Goal: Information Seeking & Learning: Learn about a topic

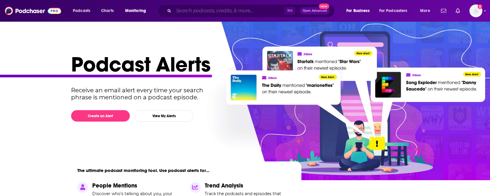
click at [220, 9] on input "Search podcasts, credits, & more..." at bounding box center [228, 10] width 111 height 9
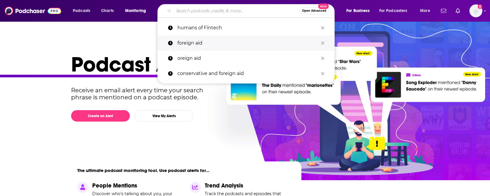
click at [210, 42] on p "foreign aid" at bounding box center [247, 43] width 141 height 15
type input "foreign aid"
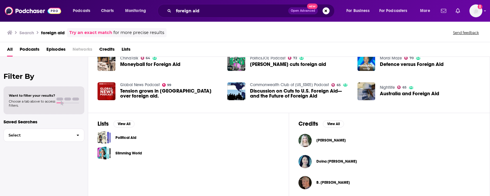
scroll to position [135, 0]
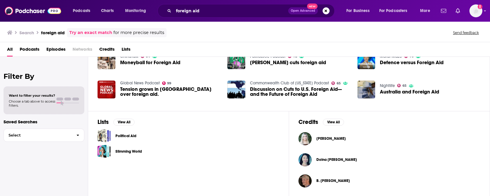
click at [58, 49] on span "Episodes" at bounding box center [55, 51] width 19 height 12
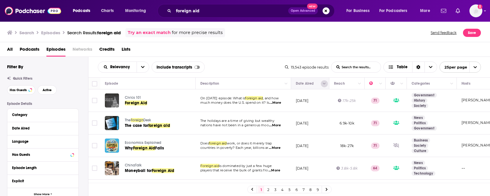
click at [325, 85] on icon "Column Actions" at bounding box center [324, 84] width 3 height 4
click at [311, 83] on div at bounding box center [245, 98] width 490 height 196
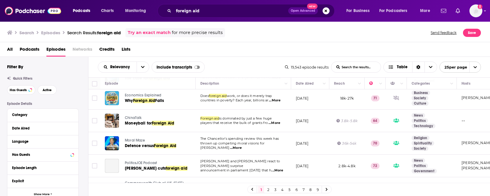
scroll to position [48, 0]
click at [318, 189] on link "9" at bounding box center [317, 189] width 6 height 7
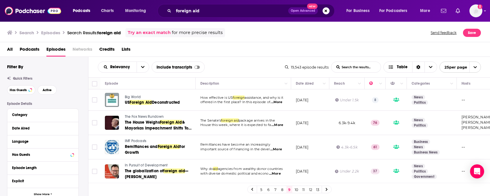
click at [251, 189] on icon at bounding box center [252, 190] width 2 height 4
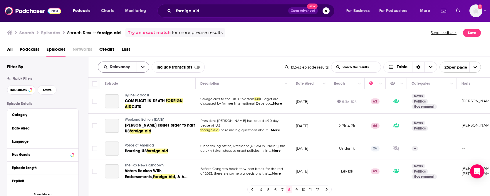
click at [141, 68] on icon "open menu" at bounding box center [143, 67] width 4 height 2
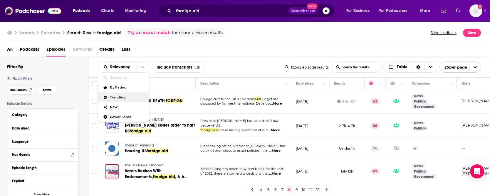
click at [130, 99] on span "Trending" at bounding box center [127, 97] width 35 height 3
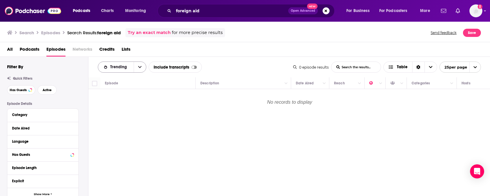
click at [137, 68] on button "open menu" at bounding box center [140, 67] width 12 height 11
click at [123, 110] on div "New" at bounding box center [122, 107] width 48 height 10
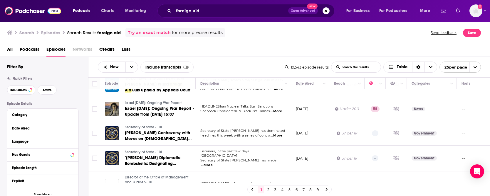
scroll to position [506, 0]
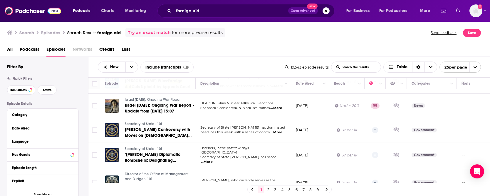
click at [270, 189] on link "2" at bounding box center [268, 189] width 6 height 7
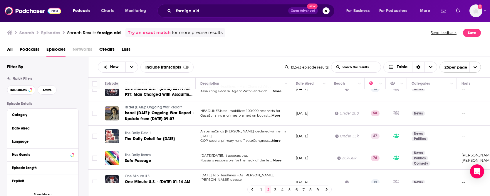
scroll to position [513, 0]
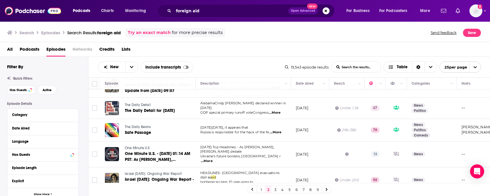
click at [273, 188] on link "3" at bounding box center [275, 189] width 6 height 7
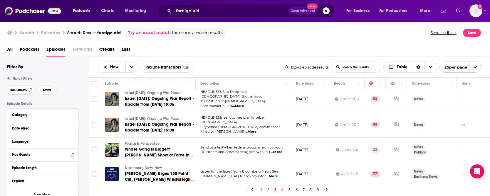
scroll to position [509, 0]
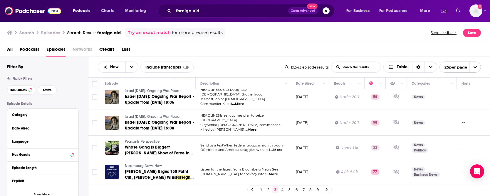
click at [281, 189] on link "4" at bounding box center [282, 189] width 6 height 7
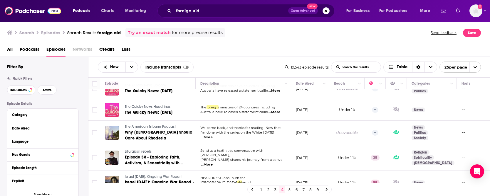
scroll to position [509, 0]
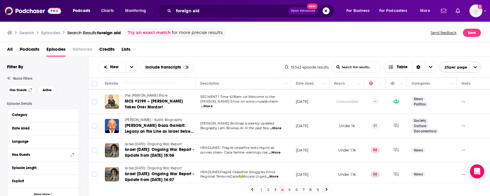
click at [262, 190] on link "1" at bounding box center [261, 189] width 6 height 7
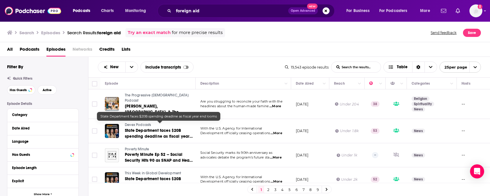
click at [141, 129] on link "State Department faces $20B spending deadline as fiscal year end looms" at bounding box center [160, 134] width 70 height 12
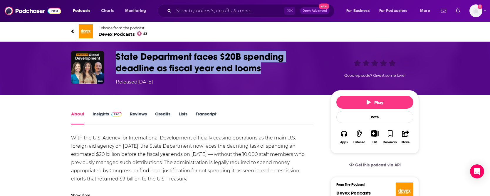
drag, startPoint x: 277, startPoint y: 70, endPoint x: 110, endPoint y: 56, distance: 167.3
click at [110, 56] on div "State Department faces $20B spending deadline as fiscal year end looms Released…" at bounding box center [244, 68] width 347 height 35
copy h1 "State Department faces $20B spending deadline as fiscal year end looms"
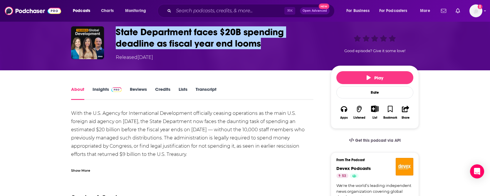
scroll to position [26, 0]
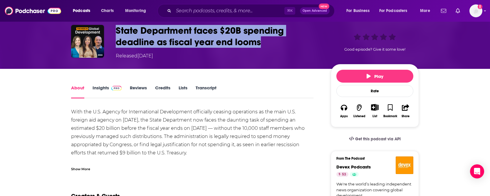
click at [107, 88] on link "Insights" at bounding box center [106, 92] width 29 height 14
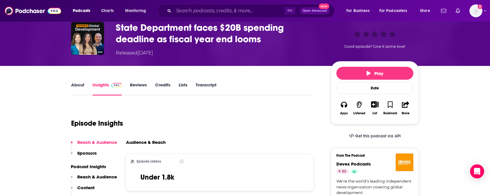
scroll to position [33, 0]
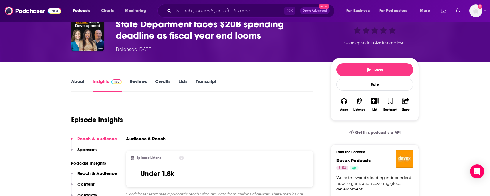
click at [82, 83] on link "About" at bounding box center [77, 86] width 13 height 14
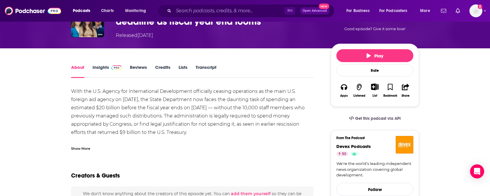
scroll to position [47, 0]
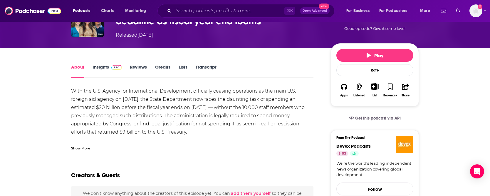
click at [82, 148] on div "Show More" at bounding box center [80, 148] width 19 height 6
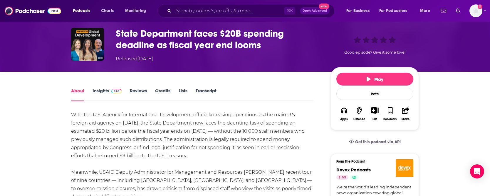
scroll to position [2, 0]
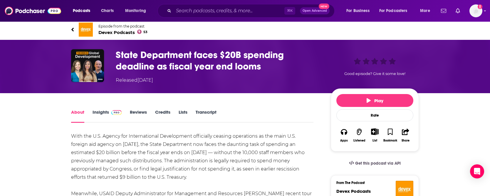
click at [211, 111] on link "Transcript" at bounding box center [205, 116] width 21 height 14
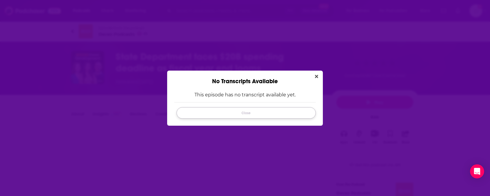
click at [213, 114] on button "Close" at bounding box center [245, 112] width 139 height 11
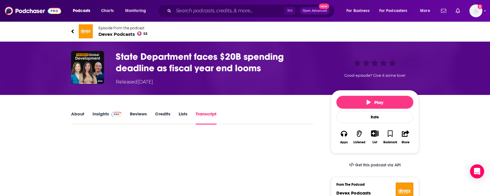
click at [78, 116] on link "About" at bounding box center [77, 118] width 13 height 14
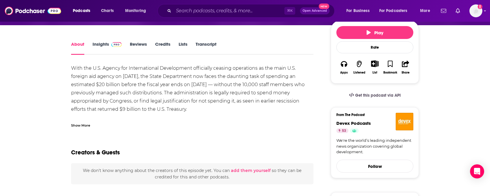
scroll to position [69, 0]
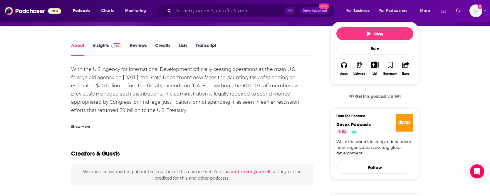
click at [84, 127] on div "Show More" at bounding box center [80, 127] width 19 height 6
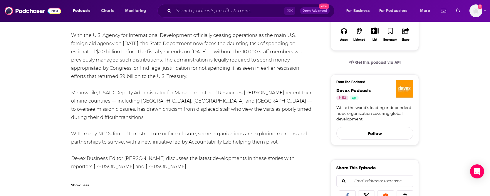
scroll to position [122, 0]
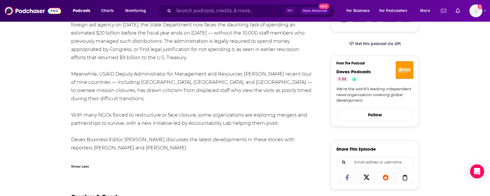
drag, startPoint x: 149, startPoint y: 143, endPoint x: 86, endPoint y: 43, distance: 118.6
click at [82, 22] on div "With the U.S. Agency for International Development officially ceasing operation…" at bounding box center [192, 91] width 242 height 156
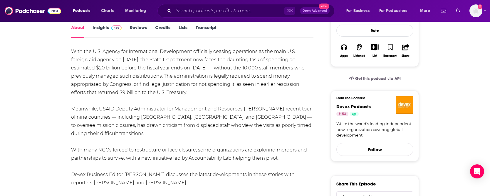
scroll to position [76, 0]
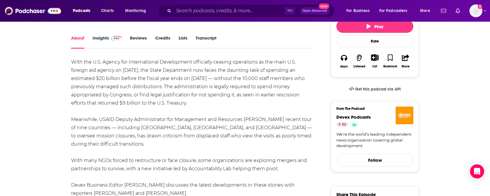
drag, startPoint x: 70, startPoint y: 60, endPoint x: 183, endPoint y: 184, distance: 167.5
copy div "With the U.S. Agency for International Development officially ceasing operation…"
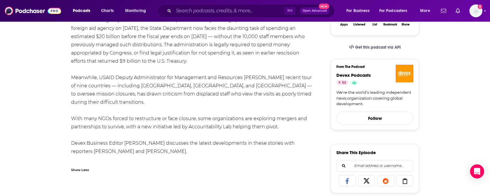
scroll to position [0, 0]
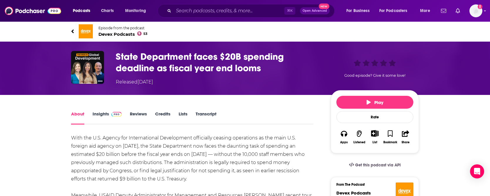
click at [104, 115] on link "Insights" at bounding box center [106, 118] width 29 height 14
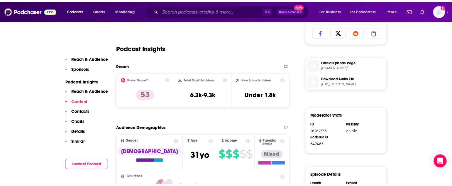
scroll to position [257, 0]
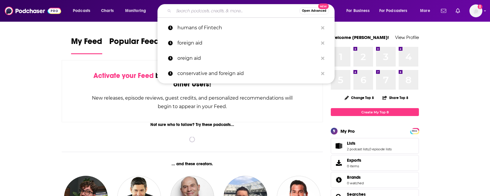
click at [191, 11] on input "Search podcasts, credits, & more..." at bounding box center [236, 10] width 126 height 9
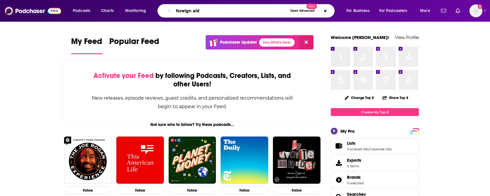
type input "foreign aid"
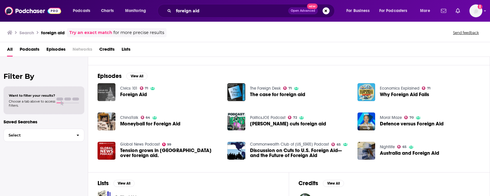
scroll to position [76, 0]
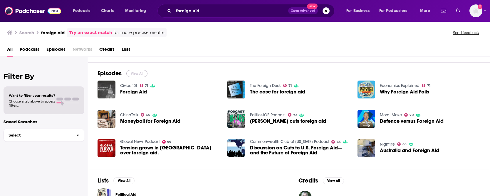
click at [137, 72] on button "View All" at bounding box center [136, 73] width 21 height 7
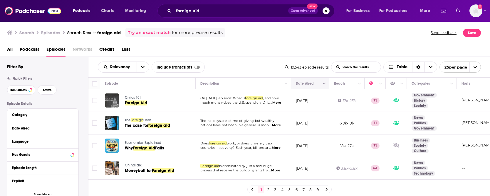
click at [311, 86] on icon "Move" at bounding box center [309, 83] width 7 height 7
click at [325, 85] on button "Column Actions" at bounding box center [323, 83] width 7 height 7
click at [311, 80] on div at bounding box center [245, 98] width 490 height 196
click at [139, 68] on button "open menu" at bounding box center [142, 67] width 12 height 11
click at [124, 107] on span "New" at bounding box center [127, 107] width 35 height 3
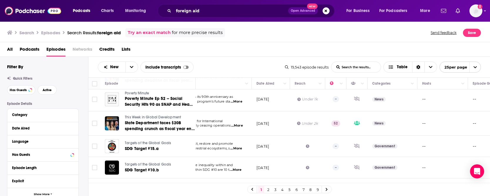
scroll to position [56, 0]
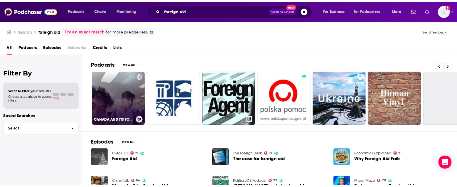
scroll to position [0, 147]
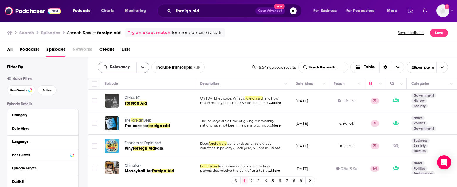
click at [141, 68] on icon "open menu" at bounding box center [143, 67] width 4 height 4
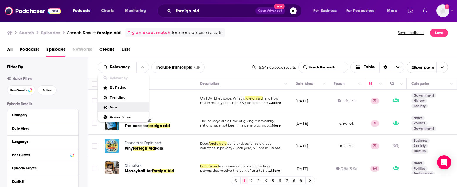
click at [124, 106] on span "New" at bounding box center [127, 107] width 35 height 3
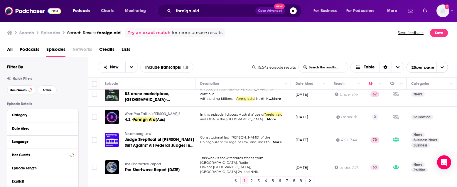
scroll to position [160, 0]
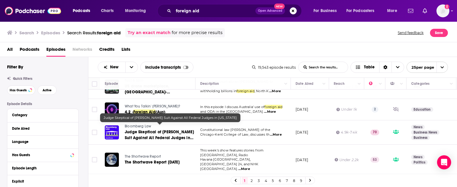
click at [151, 129] on span "Judge Skeptical of Trump Suit Against All Federal Judges in Maryland" at bounding box center [159, 137] width 69 height 17
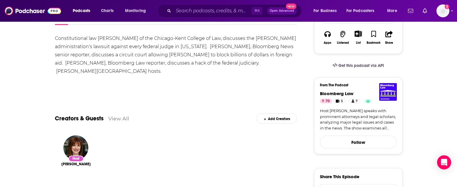
scroll to position [48, 0]
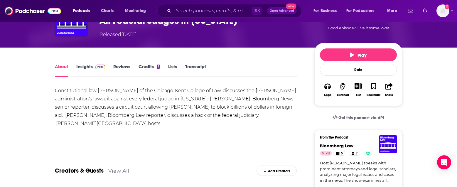
click at [88, 68] on link "Insights" at bounding box center [90, 71] width 29 height 14
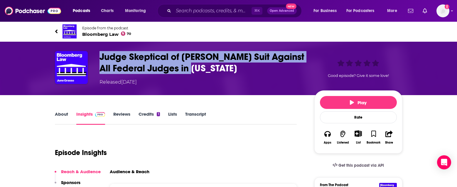
drag, startPoint x: 228, startPoint y: 72, endPoint x: 95, endPoint y: 55, distance: 134.6
click at [95, 55] on div "Judge Skeptical of Trump Suit Against All Federal Judges in Maryland Released T…" at bounding box center [228, 68] width 347 height 35
copy h3 "Judge Skeptical of Trump Suit Against All Federal Judges in Maryland"
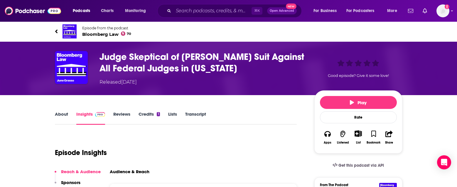
click at [227, 72] on h3 "Judge Skeptical of Trump Suit Against All Federal Judges in Maryland" at bounding box center [201, 62] width 205 height 23
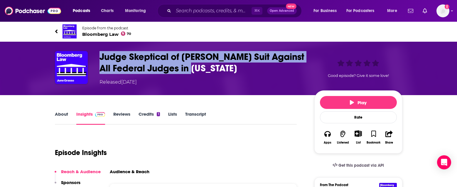
drag, startPoint x: 236, startPoint y: 72, endPoint x: 93, endPoint y: 55, distance: 143.7
click at [93, 55] on div "Judge Skeptical of Trump Suit Against All Federal Judges in Maryland Released T…" at bounding box center [228, 68] width 347 height 35
copy h3 "Judge Skeptical of Trump Suit Against All Federal Judges in Maryland"
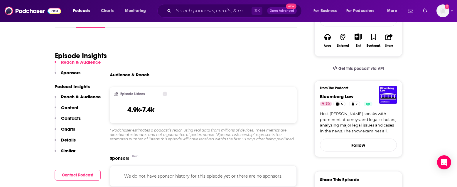
scroll to position [156, 0]
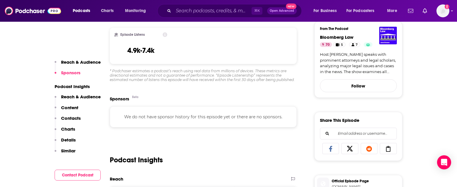
click at [71, 107] on p "Content" at bounding box center [69, 108] width 17 height 6
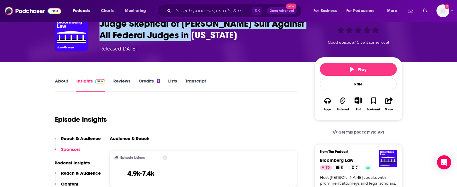
scroll to position [0, 0]
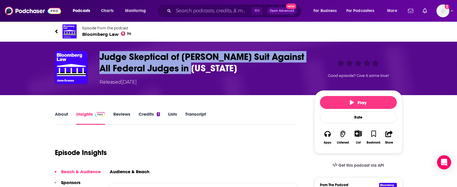
click at [66, 112] on link "About" at bounding box center [61, 118] width 13 height 14
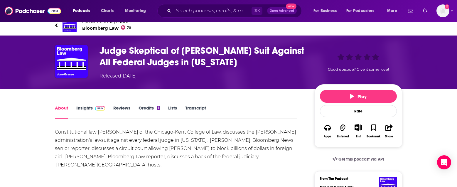
scroll to position [12, 0]
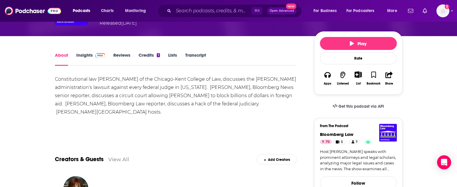
scroll to position [62, 0]
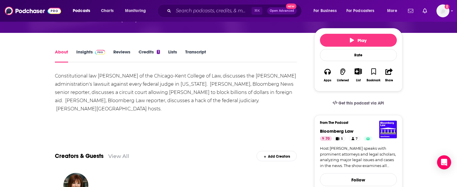
click at [194, 50] on link "Transcript" at bounding box center [195, 56] width 21 height 14
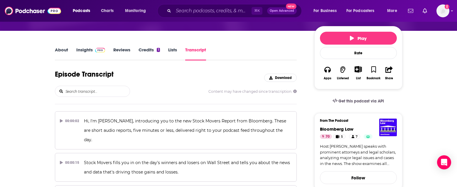
scroll to position [73, 0]
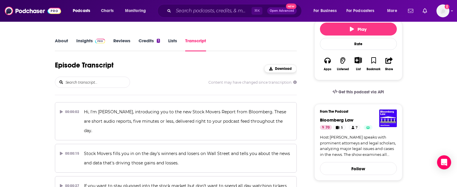
click at [276, 71] on button "Download" at bounding box center [280, 69] width 33 height 8
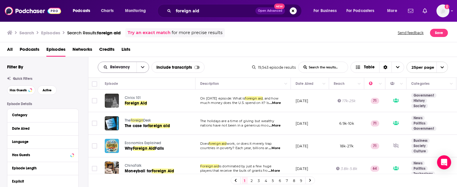
click at [141, 65] on icon "open menu" at bounding box center [143, 67] width 4 height 4
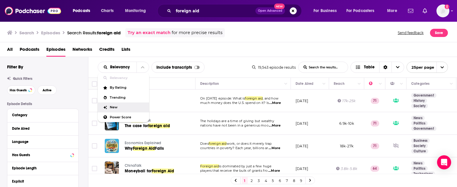
click at [119, 110] on div "New" at bounding box center [123, 107] width 51 height 10
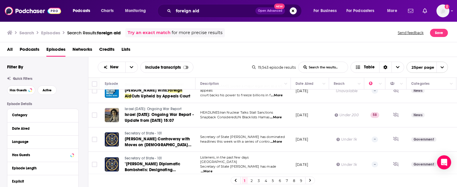
scroll to position [515, 0]
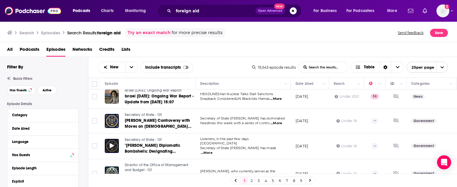
click at [112, 143] on icon at bounding box center [112, 145] width 4 height 5
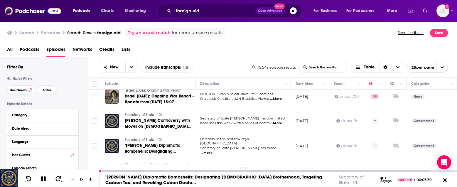
click at [11, 174] on img at bounding box center [9, 178] width 18 height 18
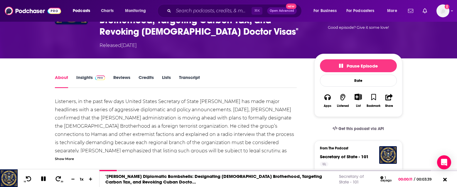
scroll to position [62, 0]
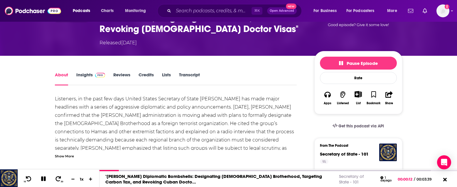
click at [68, 153] on div "Show More" at bounding box center [64, 156] width 19 height 6
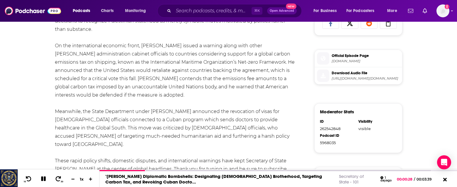
scroll to position [305, 0]
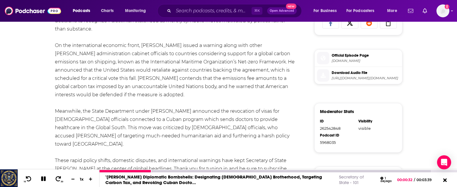
click at [45, 177] on icon at bounding box center [43, 178] width 5 height 5
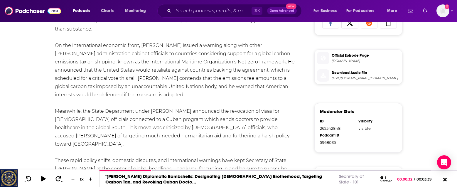
scroll to position [81, 0]
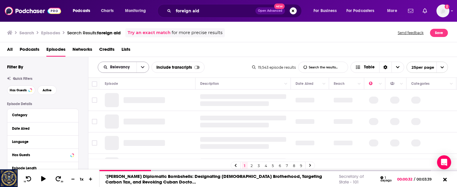
click at [141, 68] on icon "open menu" at bounding box center [143, 67] width 4 height 4
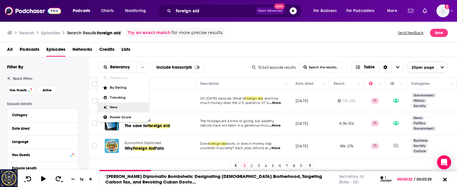
click at [122, 109] on div "New" at bounding box center [123, 107] width 51 height 10
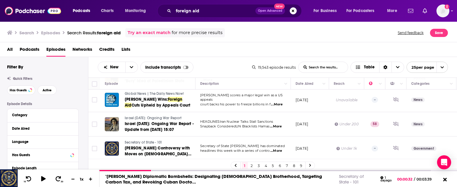
scroll to position [515, 0]
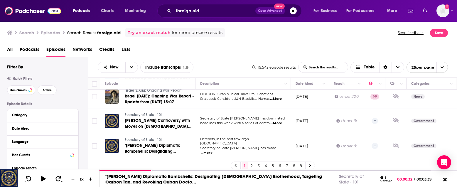
click at [280, 121] on span "...More" at bounding box center [276, 123] width 12 height 5
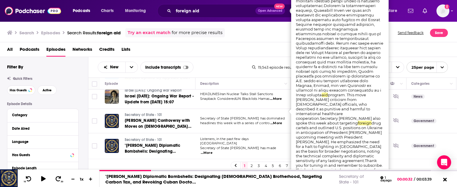
click at [209, 65] on div "New List Search Input Search the results... Include transcripts Table" at bounding box center [175, 67] width 154 height 11
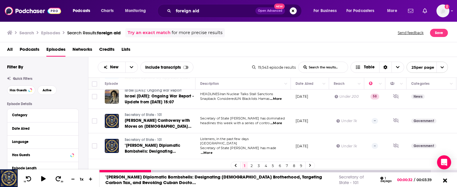
click at [446, 180] on icon at bounding box center [445, 180] width 4 height 4
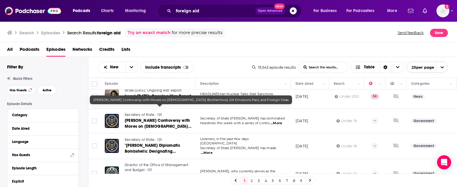
click at [141, 118] on span "Rubio Sparks Controversy with Moves on Muslim Brotherhood, UN Emissions Pact, a…" at bounding box center [158, 129] width 67 height 23
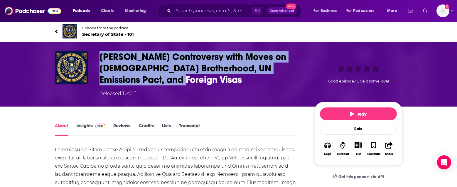
drag, startPoint x: 173, startPoint y: 76, endPoint x: 97, endPoint y: 55, distance: 78.9
click at [97, 55] on div "Rubio Sparks Controversy with Moves on Muslim Brotherhood, UN Emissions Pact, a…" at bounding box center [228, 74] width 347 height 46
copy h1 "Rubio Sparks Controversy with Moves on Muslim Brotherhood, UN Emissions Pact, a…"
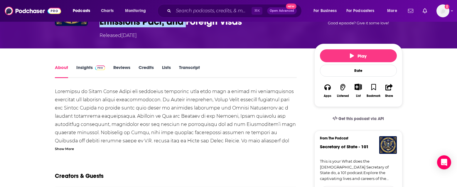
scroll to position [59, 0]
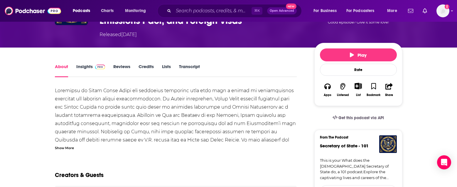
click at [68, 149] on div "Show More" at bounding box center [64, 148] width 19 height 6
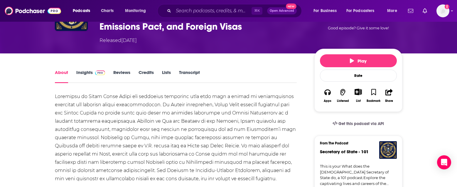
scroll to position [0, 0]
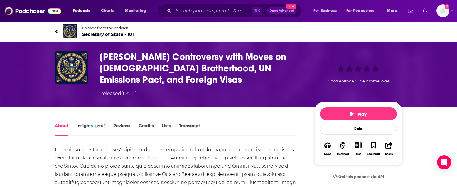
click at [90, 126] on link "Insights" at bounding box center [90, 130] width 29 height 14
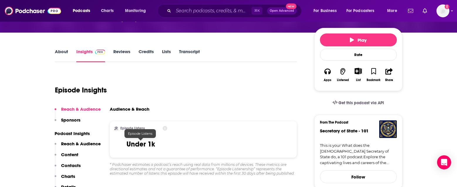
scroll to position [142, 0]
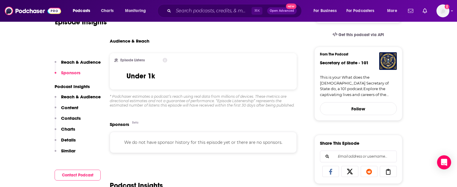
click at [72, 107] on p "Content" at bounding box center [69, 108] width 17 height 6
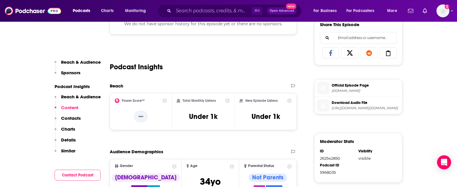
scroll to position [125, 0]
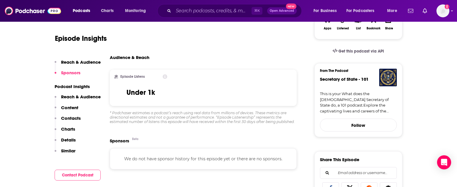
click at [84, 62] on p "Reach & Audience" at bounding box center [81, 62] width 40 height 6
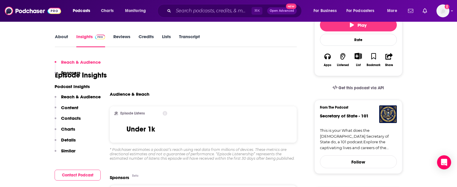
scroll to position [88, 0]
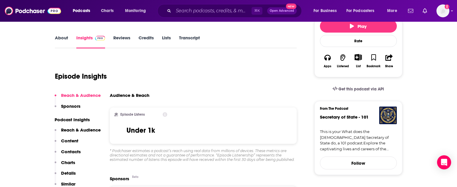
click at [86, 83] on div "Episode Insights" at bounding box center [176, 73] width 242 height 30
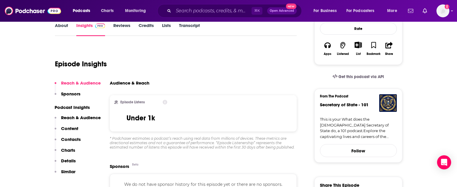
scroll to position [104, 0]
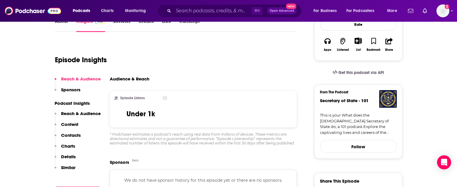
click at [73, 123] on p "Content" at bounding box center [69, 125] width 17 height 6
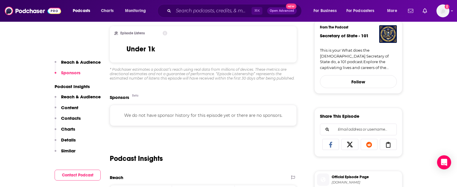
scroll to position [125, 0]
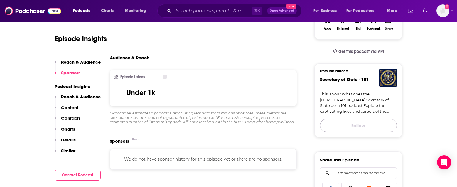
click at [376, 123] on button "Follow" at bounding box center [358, 125] width 77 height 13
click at [376, 123] on button "Following" at bounding box center [358, 126] width 77 height 15
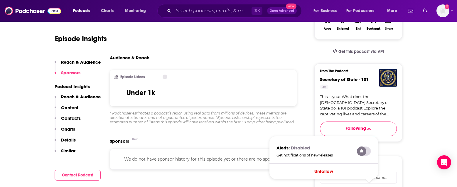
click at [365, 151] on label at bounding box center [364, 150] width 14 height 9
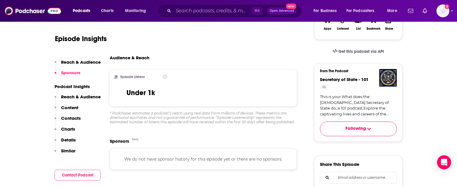
click at [80, 62] on p "Reach & Audience" at bounding box center [81, 62] width 40 height 6
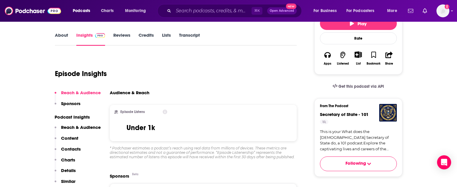
scroll to position [88, 0]
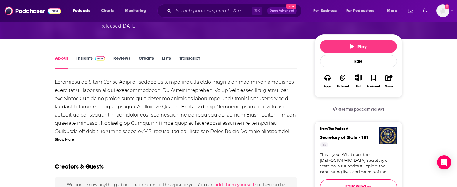
scroll to position [68, 0]
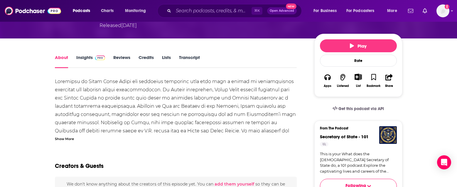
click at [198, 56] on link "Transcript" at bounding box center [189, 62] width 21 height 14
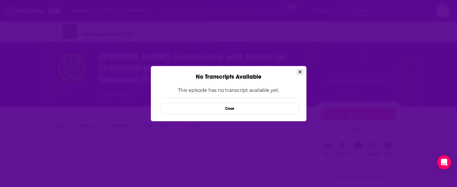
click at [298, 70] on icon "Close" at bounding box center [299, 71] width 3 height 3
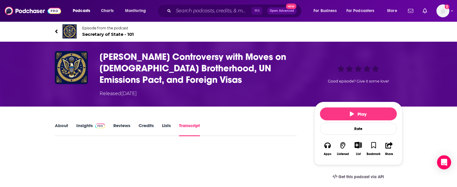
click at [64, 122] on div "About Insights Reviews Credits Lists Transcript" at bounding box center [176, 129] width 242 height 14
click at [65, 126] on link "About" at bounding box center [61, 130] width 13 height 14
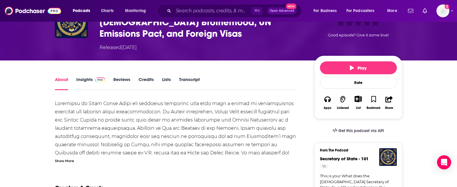
scroll to position [48, 0]
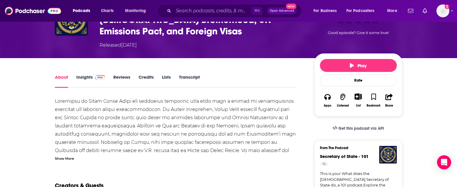
click at [63, 157] on div "Show More" at bounding box center [64, 158] width 19 height 6
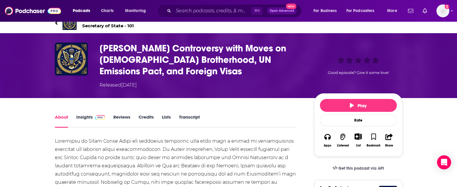
scroll to position [8, 0]
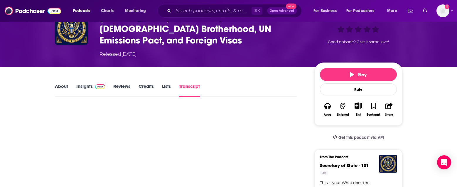
scroll to position [39, 0]
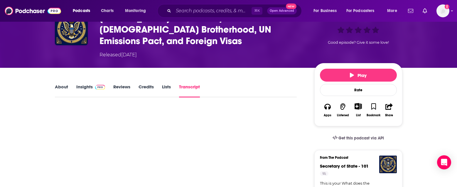
click at [65, 85] on link "About" at bounding box center [61, 91] width 13 height 14
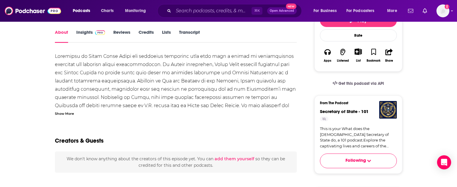
scroll to position [94, 0]
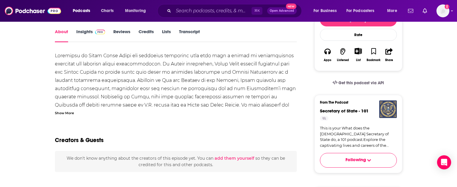
click at [383, 108] on img "Secretary of State - 101" at bounding box center [388, 109] width 18 height 18
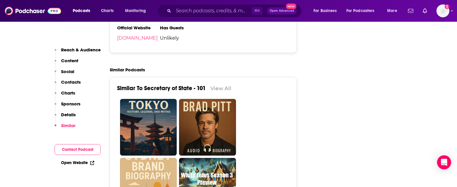
scroll to position [754, 0]
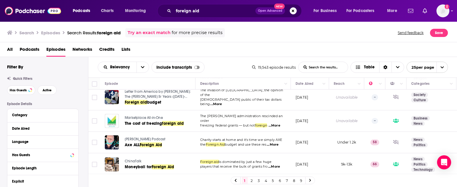
scroll to position [483, 0]
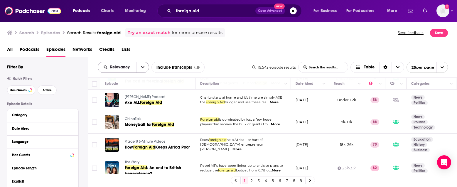
click at [138, 67] on button "open menu" at bounding box center [142, 67] width 12 height 11
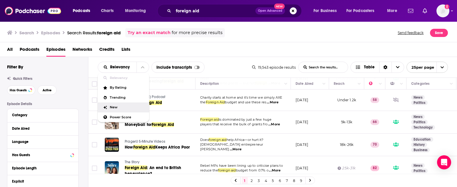
click at [124, 107] on span "New" at bounding box center [127, 107] width 35 height 3
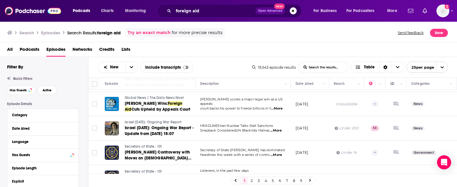
scroll to position [515, 0]
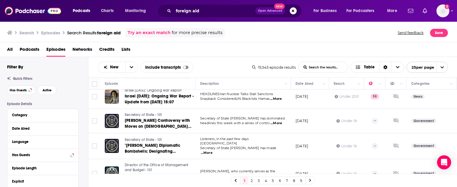
click at [276, 173] on span "...More" at bounding box center [276, 175] width 12 height 5
click at [252, 182] on link "2" at bounding box center [252, 180] width 6 height 7
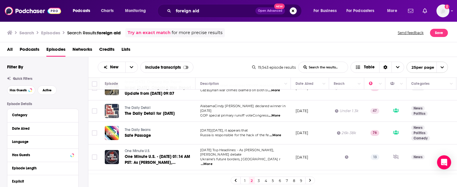
scroll to position [522, 0]
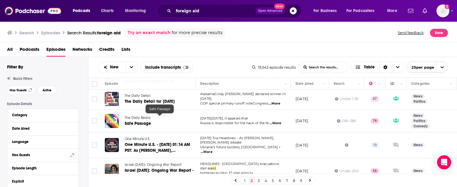
click at [177, 121] on link "Safe Passage" at bounding box center [160, 124] width 70 height 6
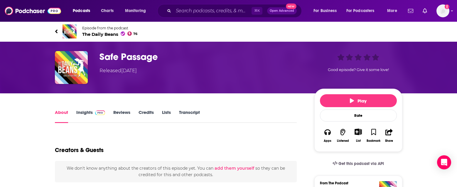
scroll to position [89, 0]
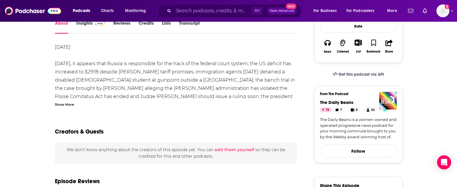
click at [72, 103] on div "Show More" at bounding box center [64, 104] width 19 height 6
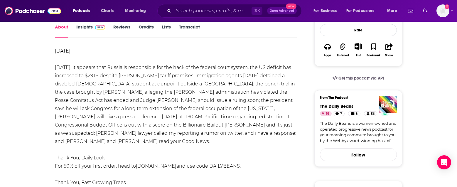
scroll to position [83, 0]
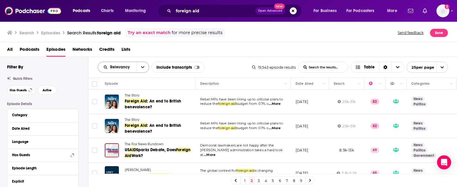
click at [140, 65] on button "open menu" at bounding box center [142, 67] width 12 height 11
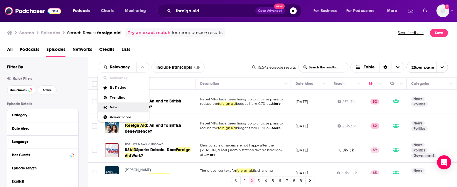
click at [126, 109] on div "New" at bounding box center [123, 107] width 51 height 10
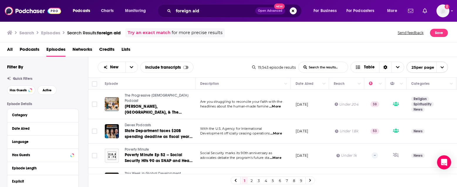
click at [260, 180] on link "3" at bounding box center [259, 180] width 6 height 7
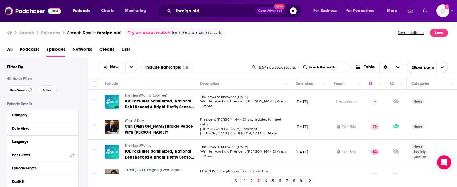
click at [274, 131] on span "...More" at bounding box center [271, 133] width 12 height 5
click at [109, 129] on div at bounding box center [112, 127] width 14 height 14
click at [140, 116] on td "What A Day Can Trump Broker Peace With Putin?" at bounding box center [147, 127] width 95 height 26
click at [140, 118] on div "Podcasts Charts Monitoring foreign aid Open Advanced New For Business For Podca…" at bounding box center [228, 93] width 457 height 187
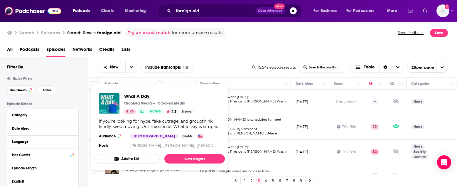
click at [260, 120] on td "President Donald Trump is scheduled to meet with Russian President Vladimir Put…" at bounding box center [242, 127] width 95 height 26
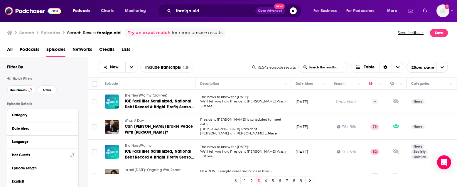
click at [275, 131] on span "...More" at bounding box center [271, 133] width 12 height 5
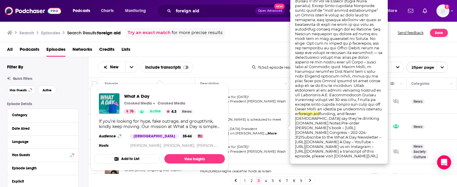
drag, startPoint x: 154, startPoint y: 121, endPoint x: 158, endPoint y: 125, distance: 5.4
click at [158, 125] on div "If you’re looking for hype, fake outrage, and groupthink, kindly keep moving. O…" at bounding box center [159, 124] width 121 height 11
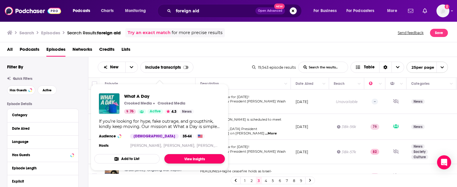
click at [205, 156] on link "View Insights" at bounding box center [194, 158] width 60 height 9
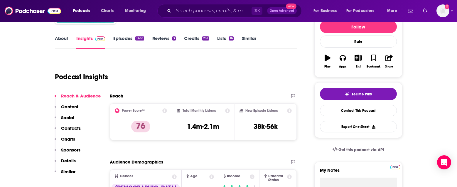
scroll to position [55, 0]
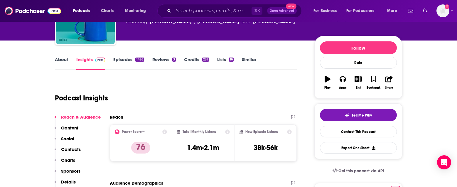
click at [126, 63] on link "Episodes 1436" at bounding box center [128, 64] width 31 height 14
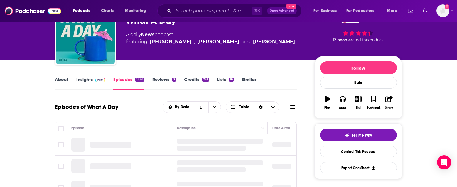
scroll to position [74, 0]
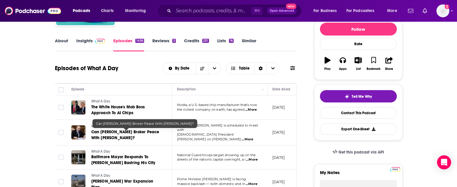
click at [148, 133] on span "Can Trump Broker Peace With Putin?" at bounding box center [125, 134] width 68 height 11
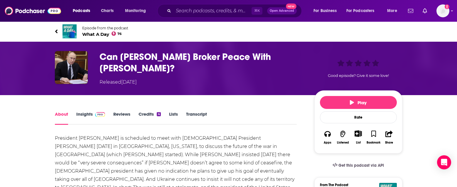
click at [174, 55] on h1 "Can Trump Broker Peace With Putin?" at bounding box center [201, 62] width 205 height 23
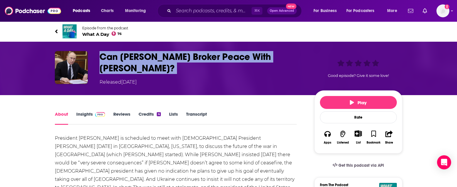
click at [174, 55] on h1 "Can Trump Broker Peace With Putin?" at bounding box center [201, 62] width 205 height 23
click at [200, 113] on link "Transcript" at bounding box center [196, 118] width 21 height 14
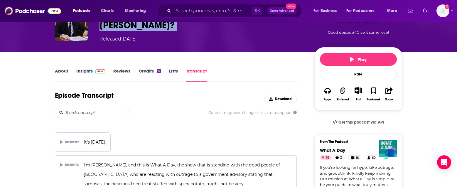
scroll to position [44, 0]
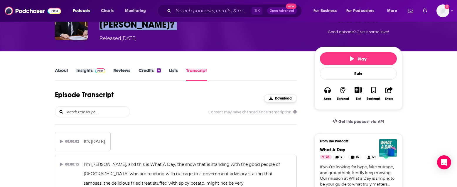
click at [279, 96] on span "Download" at bounding box center [283, 98] width 17 height 4
click at [81, 70] on link "Insights" at bounding box center [90, 75] width 29 height 14
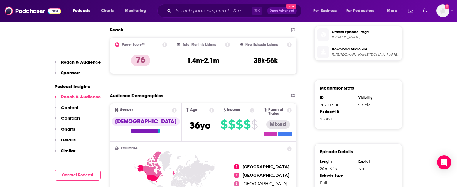
scroll to position [306, 0]
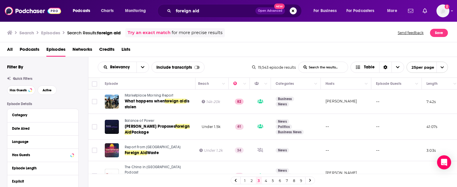
scroll to position [0, 172]
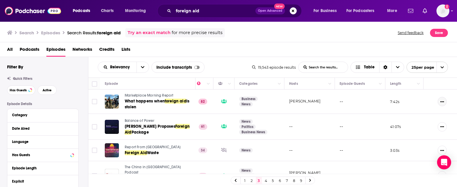
click at [442, 101] on icon "Show More Button" at bounding box center [442, 101] width 4 height 1
click at [402, 51] on div "All Podcasts Episodes Networks Credits Lists" at bounding box center [230, 51] width 446 height 12
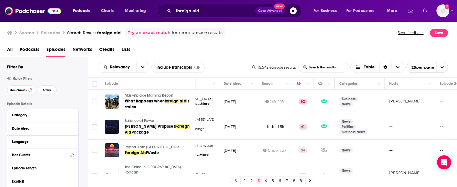
scroll to position [0, 0]
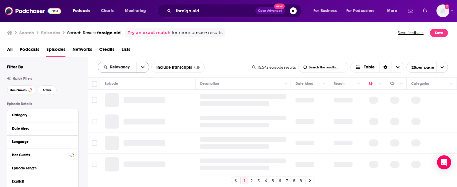
click at [144, 68] on icon "open menu" at bounding box center [143, 67] width 4 height 4
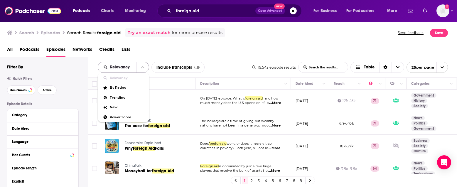
click at [144, 69] on icon "close menu" at bounding box center [143, 67] width 4 height 4
click at [144, 69] on icon "open menu" at bounding box center [143, 67] width 4 height 4
click at [123, 107] on span "New" at bounding box center [127, 107] width 35 height 3
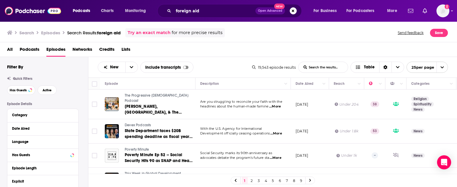
scroll to position [515, 0]
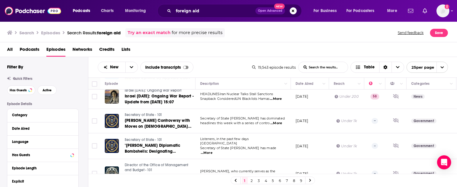
click at [259, 180] on link "3" at bounding box center [259, 180] width 6 height 7
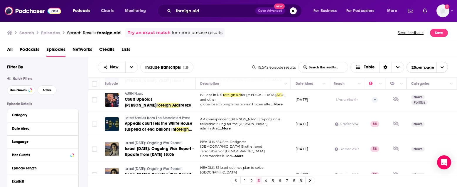
scroll to position [519, 0]
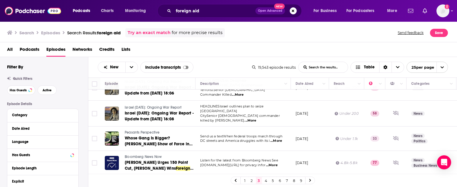
click at [266, 180] on link "4" at bounding box center [266, 180] width 6 height 7
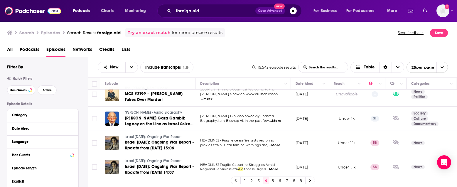
scroll to position [518, 0]
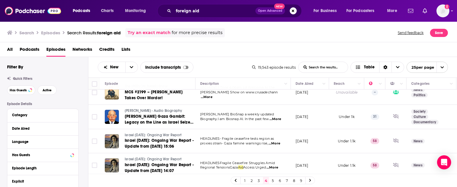
click at [274, 178] on link "5" at bounding box center [273, 180] width 6 height 7
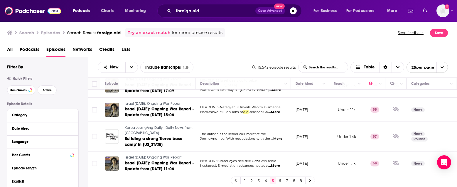
scroll to position [511, 0]
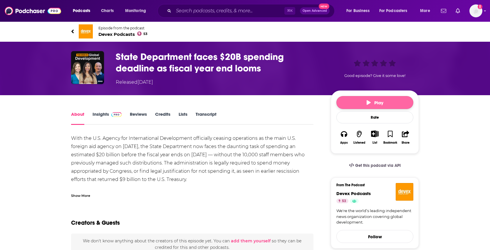
click at [368, 105] on span "Play" at bounding box center [374, 103] width 17 height 6
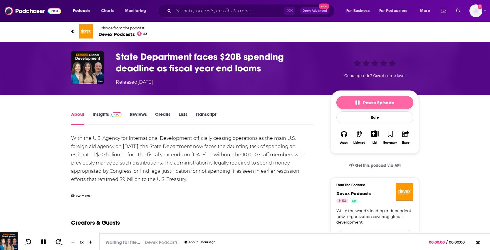
click at [368, 105] on span "Pause Episode" at bounding box center [374, 103] width 39 height 6
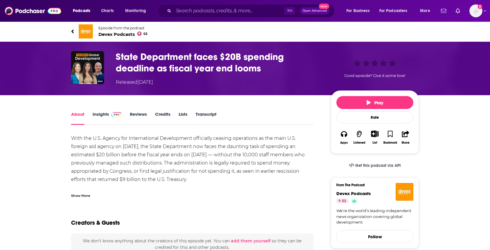
click at [212, 115] on link "Transcript" at bounding box center [205, 118] width 21 height 14
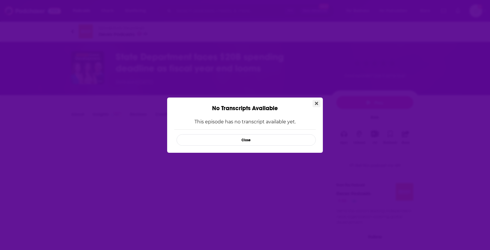
click at [314, 102] on button "Close" at bounding box center [316, 103] width 8 height 7
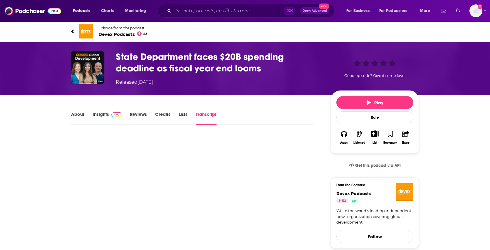
click at [73, 113] on link "About" at bounding box center [77, 118] width 13 height 14
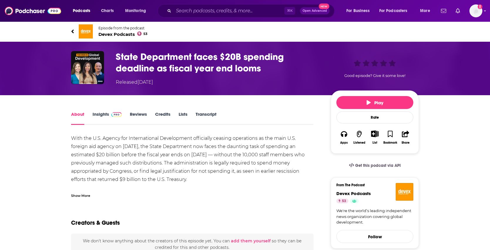
click at [120, 32] on span "Devex Podcasts 53" at bounding box center [122, 34] width 49 height 6
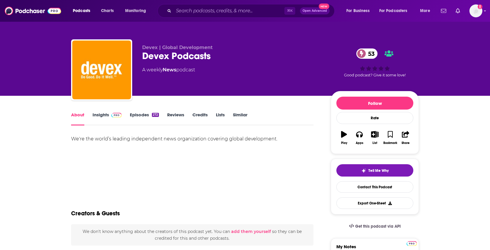
click at [140, 112] on link "Episodes 272" at bounding box center [144, 119] width 29 height 14
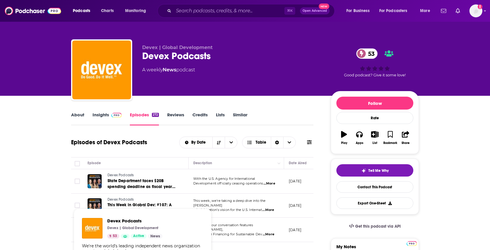
click at [150, 199] on link "Devex Podcasts" at bounding box center [142, 199] width 70 height 5
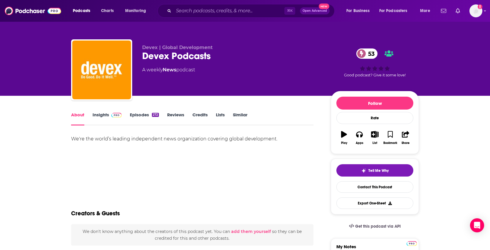
click at [148, 114] on link "Episodes 272" at bounding box center [144, 119] width 29 height 14
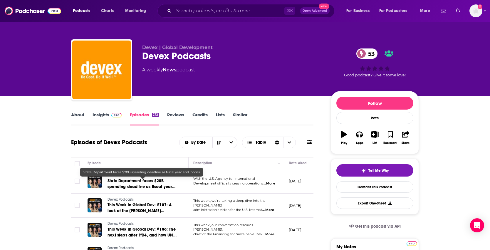
click at [140, 186] on span "State Department faces $20B spending deadline as fiscal year end looms" at bounding box center [141, 186] width 68 height 17
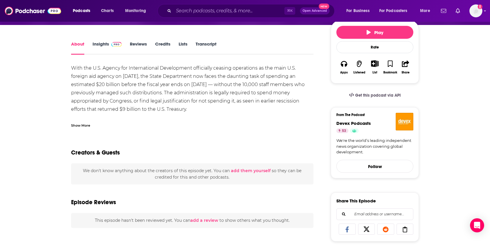
scroll to position [64, 0]
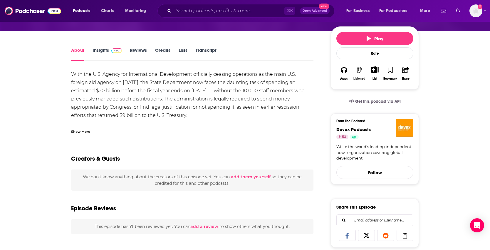
click at [359, 71] on icon "button" at bounding box center [359, 70] width 5 height 6
click at [364, 41] on span "Played" at bounding box center [374, 39] width 22 height 6
